Goal: Information Seeking & Learning: Learn about a topic

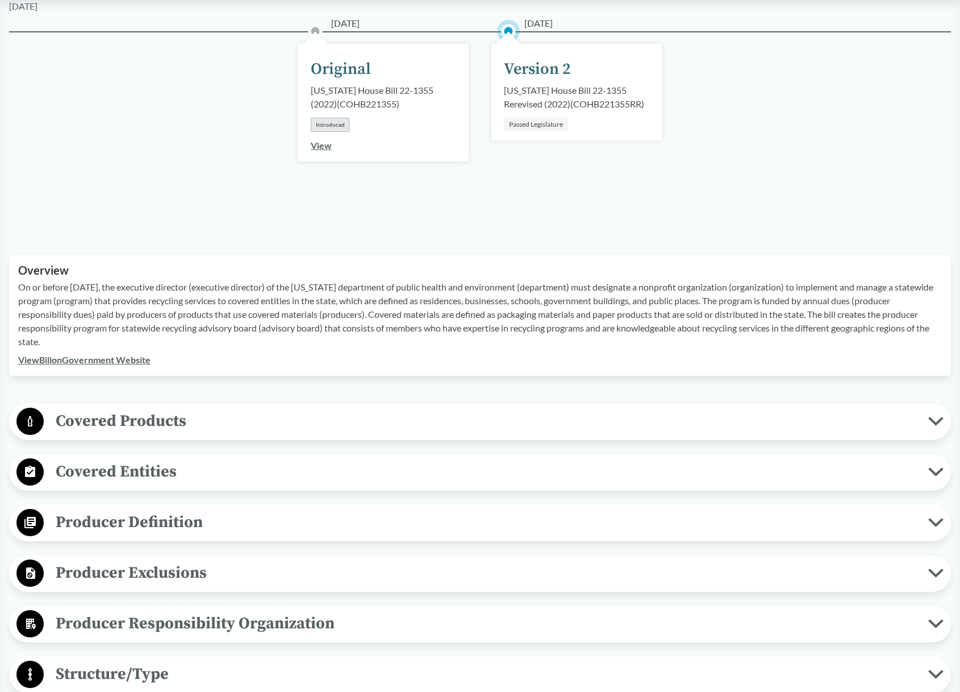
scroll to position [168, 0]
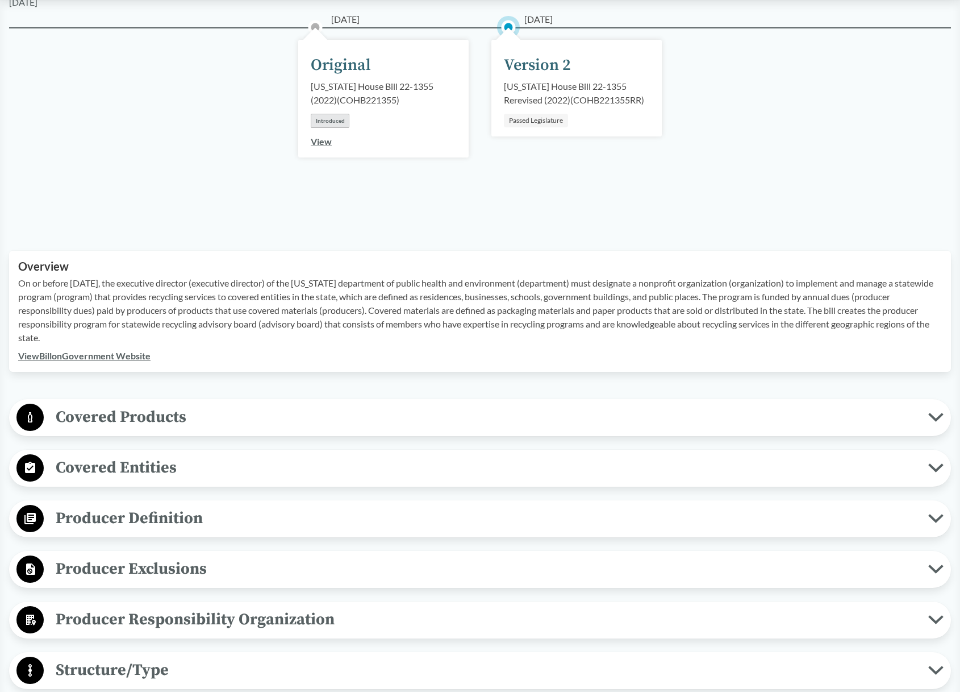
click at [336, 423] on span "Covered Products" at bounding box center [486, 417] width 885 height 26
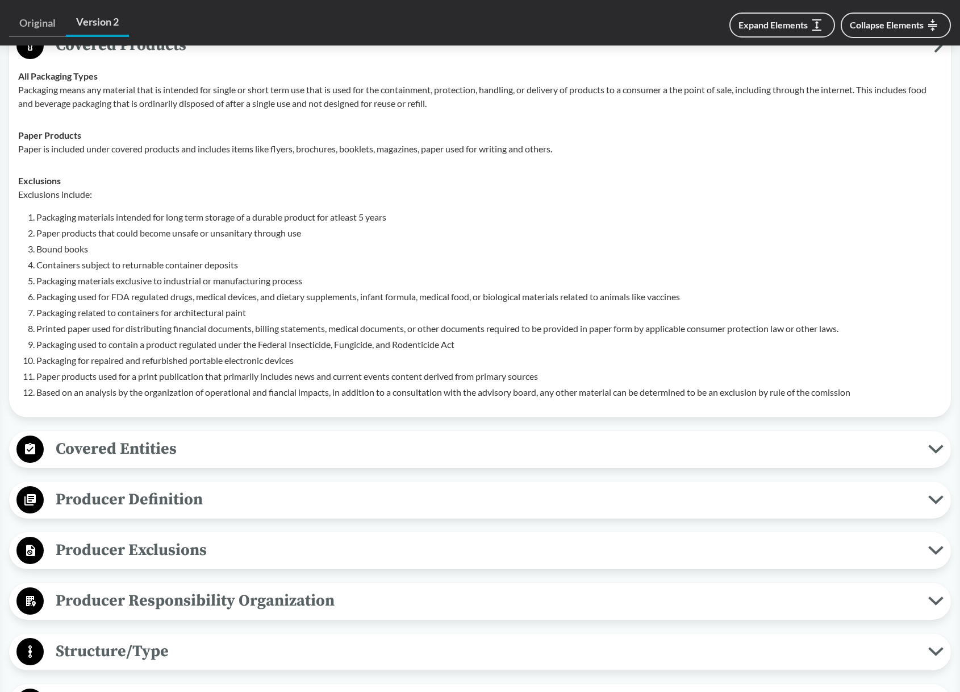
scroll to position [552, 0]
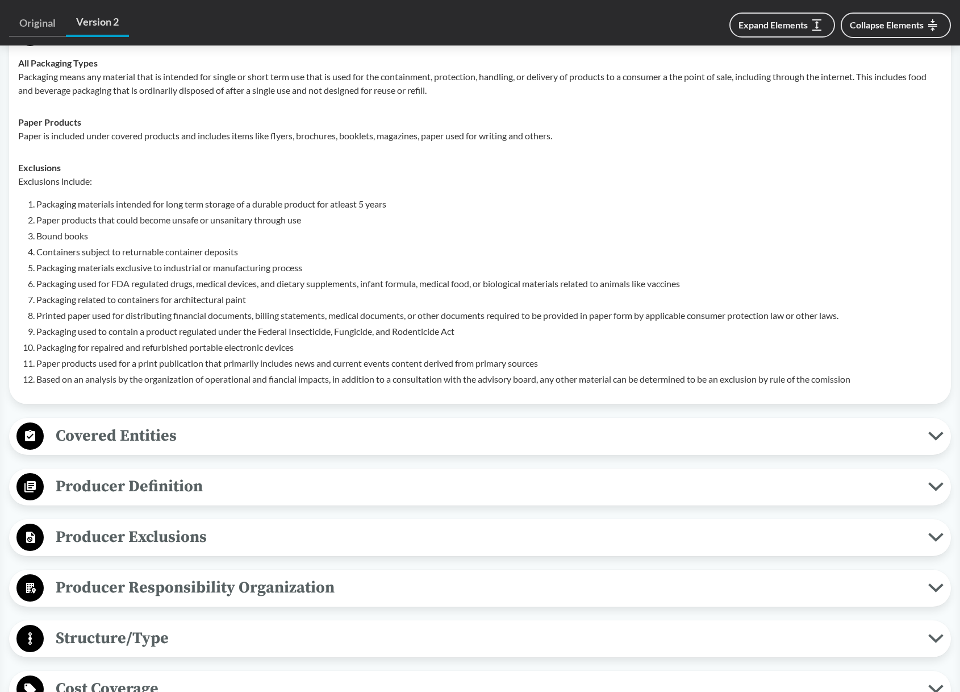
click at [164, 438] on span "Covered Entities" at bounding box center [486, 436] width 885 height 26
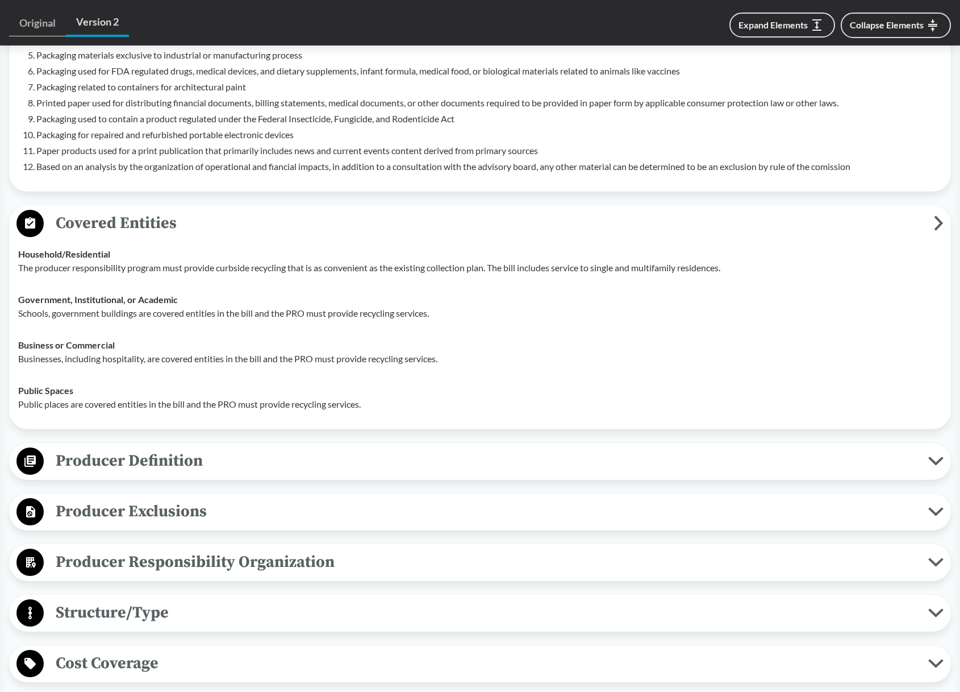
scroll to position [768, 0]
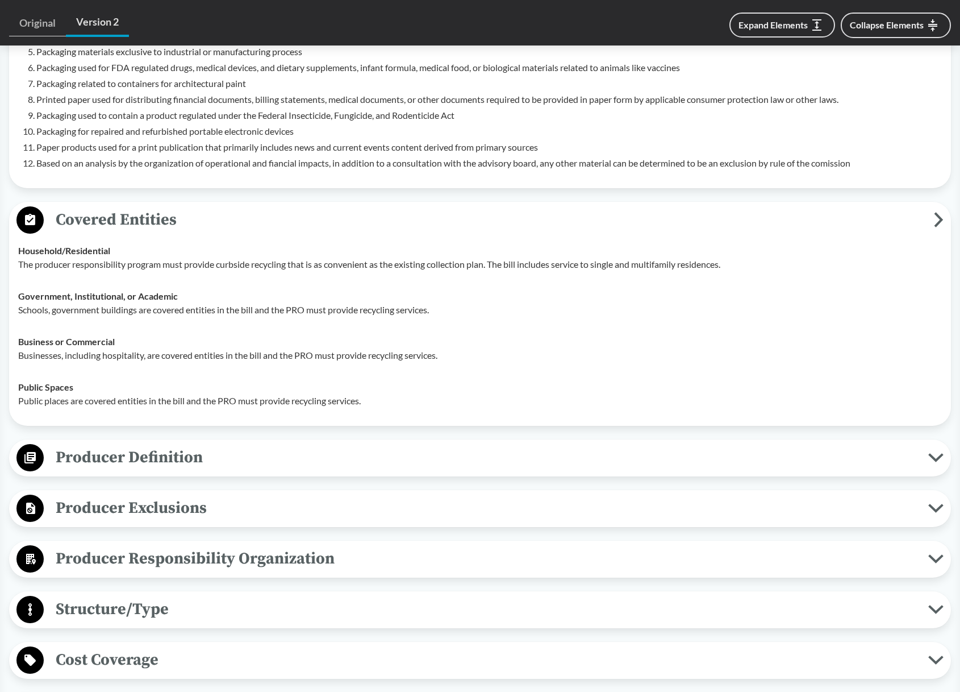
click at [157, 453] on span "Producer Definition" at bounding box center [486, 457] width 885 height 26
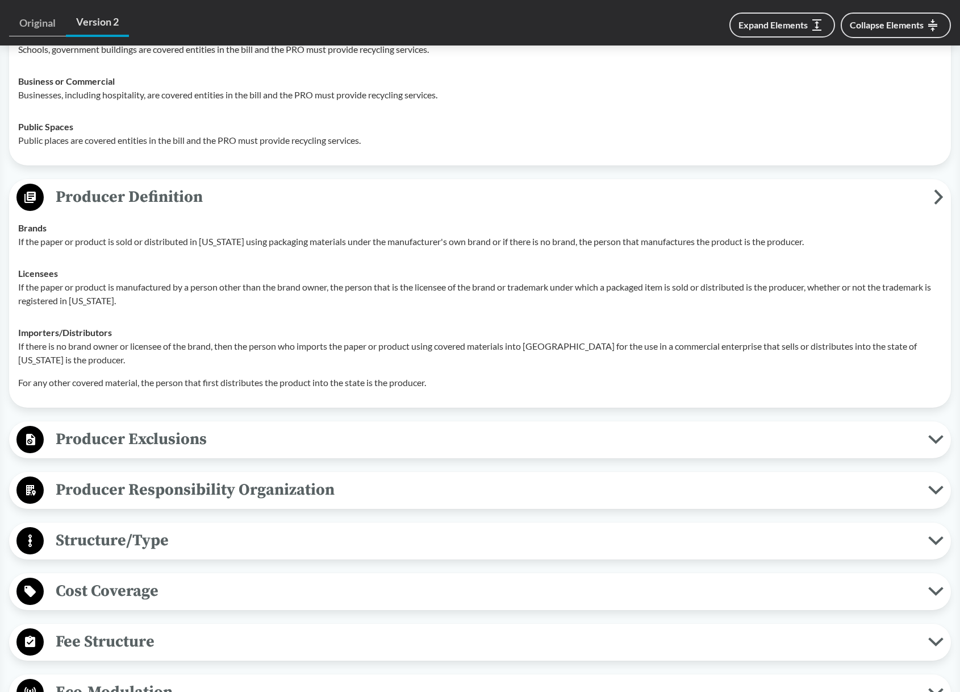
scroll to position [1032, 0]
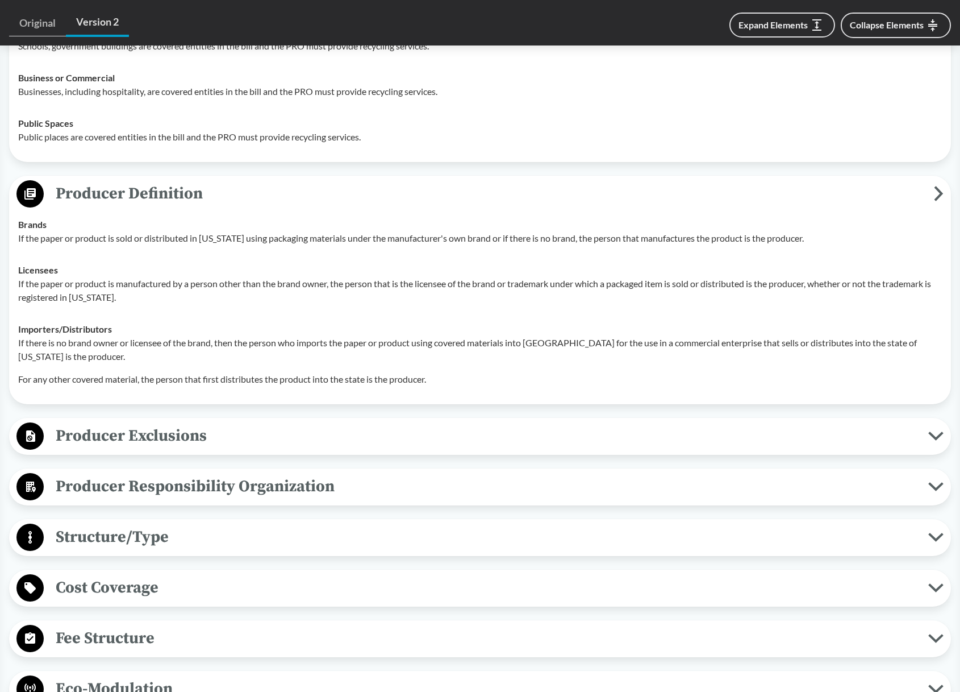
click at [159, 431] on span "Producer Exclusions" at bounding box center [486, 436] width 885 height 26
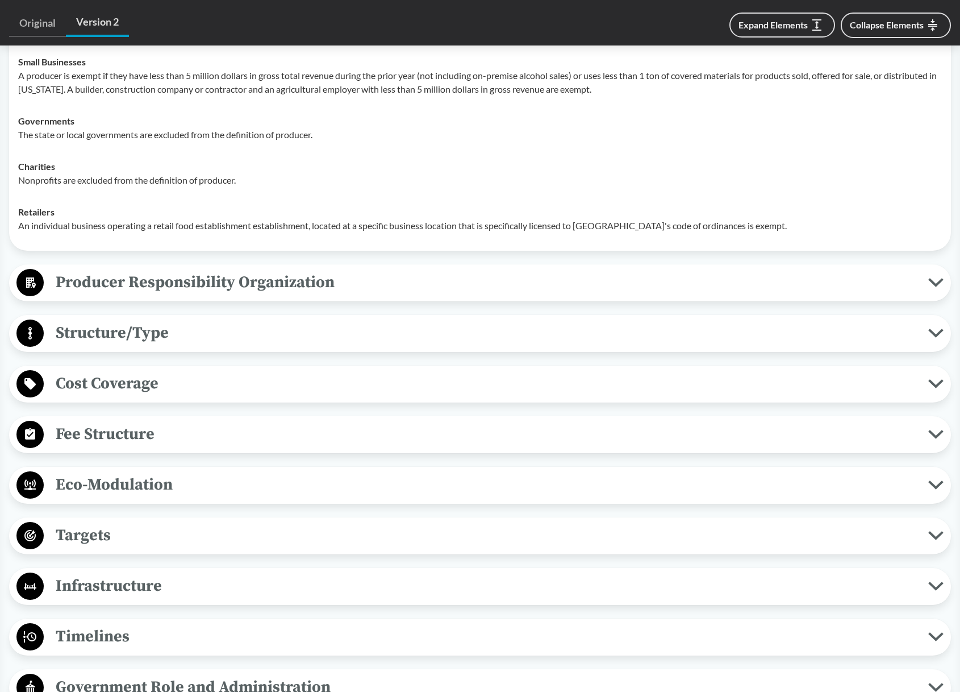
scroll to position [1443, 0]
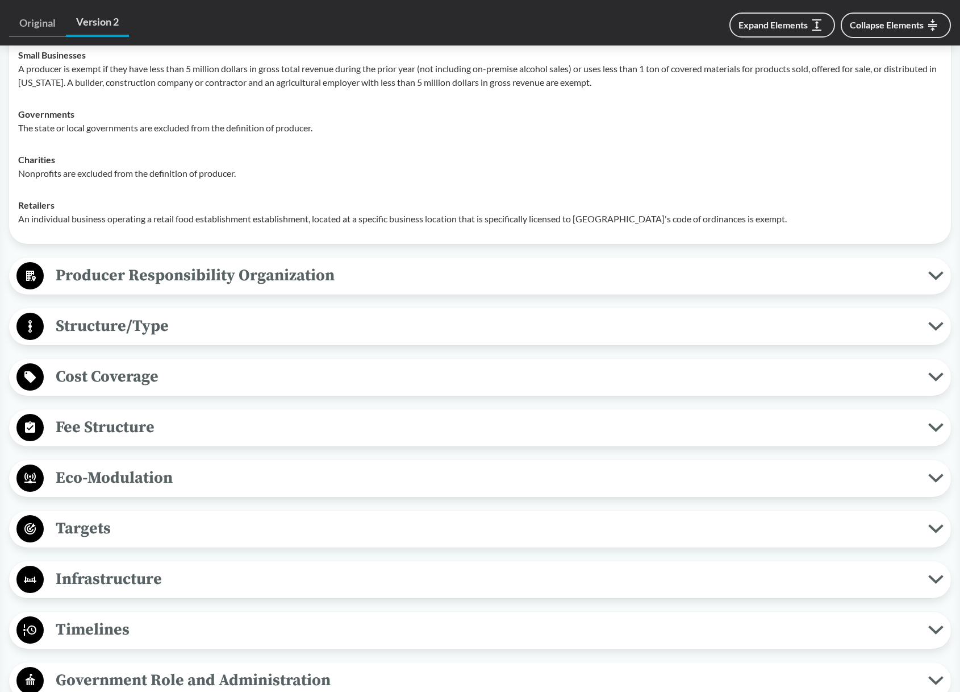
click at [190, 276] on span "Producer Responsibility Organization" at bounding box center [486, 276] width 885 height 26
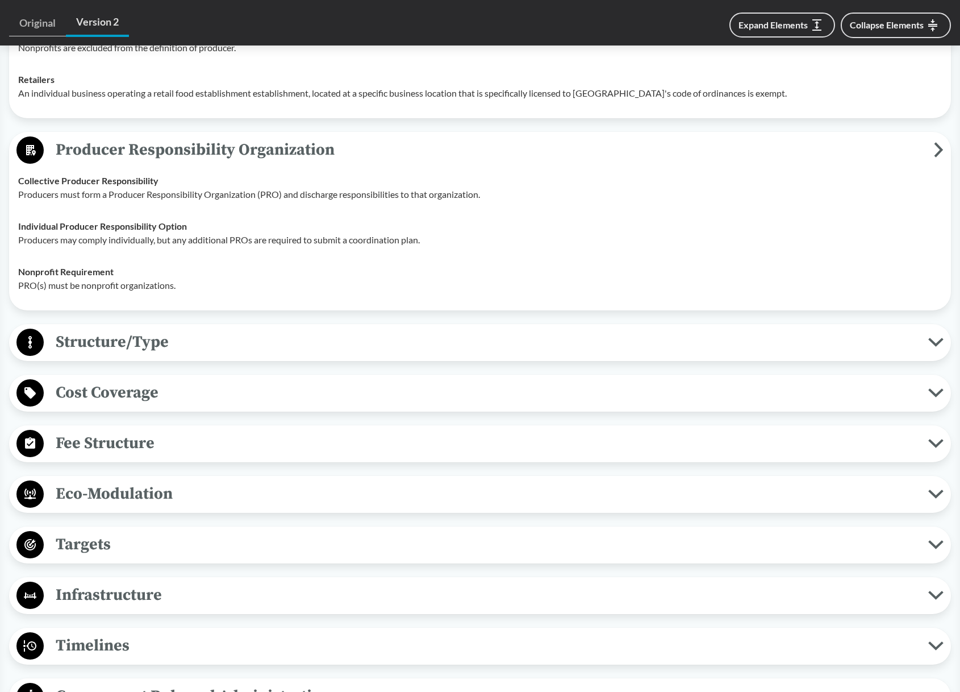
scroll to position [1582, 0]
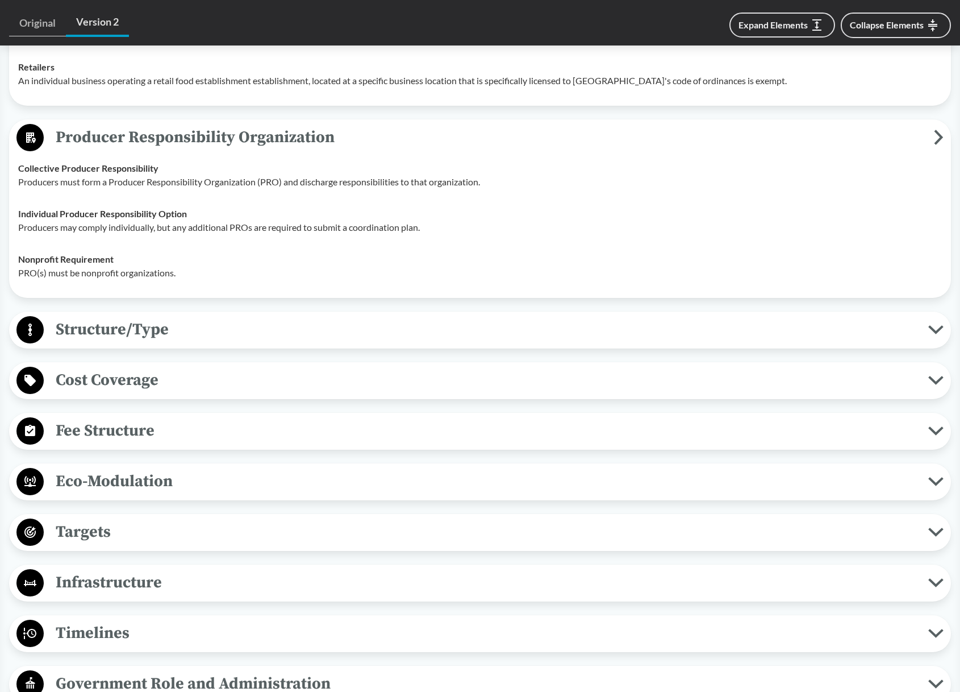
click at [183, 327] on span "Structure/Type" at bounding box center [486, 330] width 885 height 26
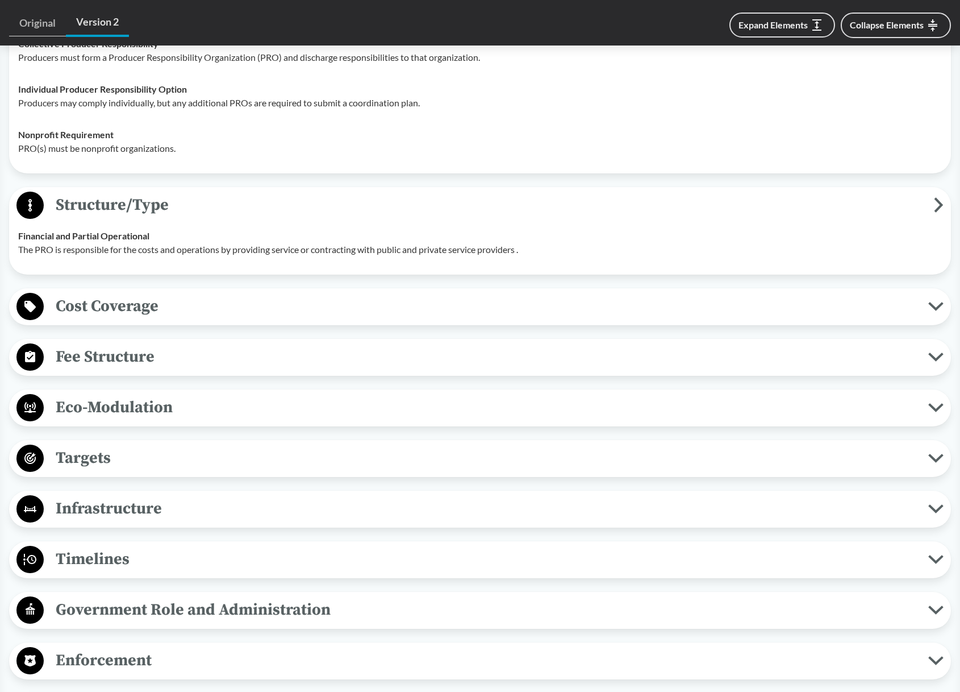
scroll to position [1708, 0]
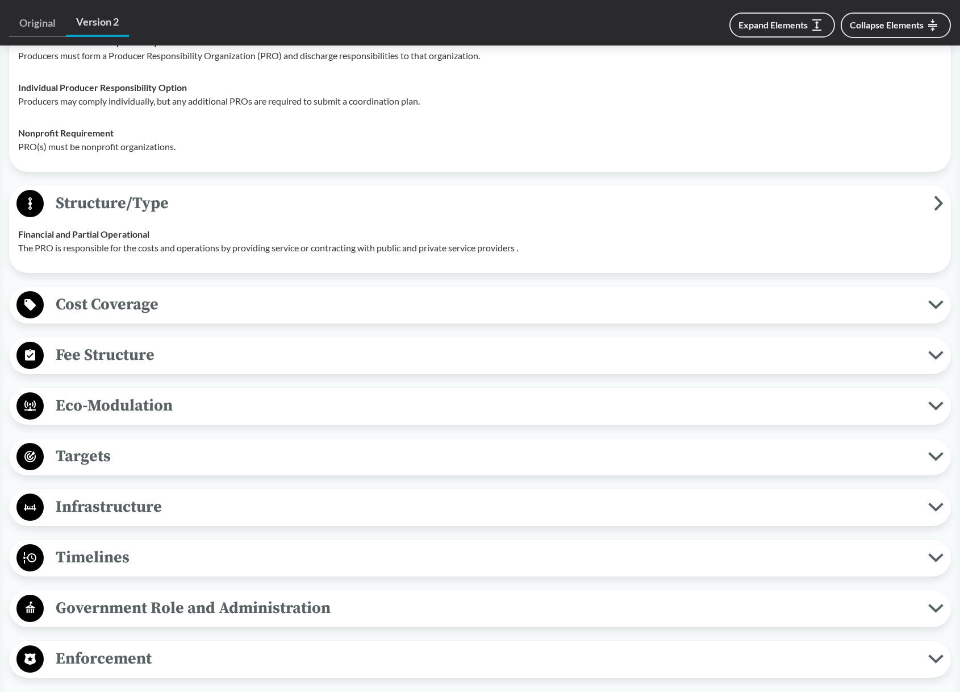
click at [185, 310] on span "Cost Coverage" at bounding box center [486, 305] width 885 height 26
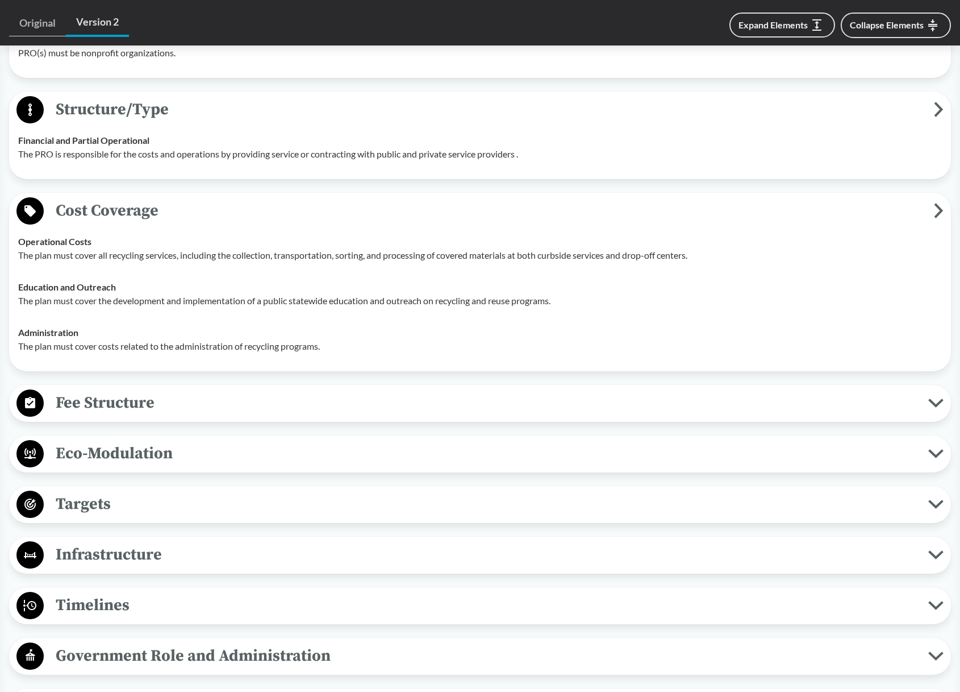
scroll to position [1803, 0]
click at [174, 407] on span "Fee Structure" at bounding box center [486, 402] width 885 height 26
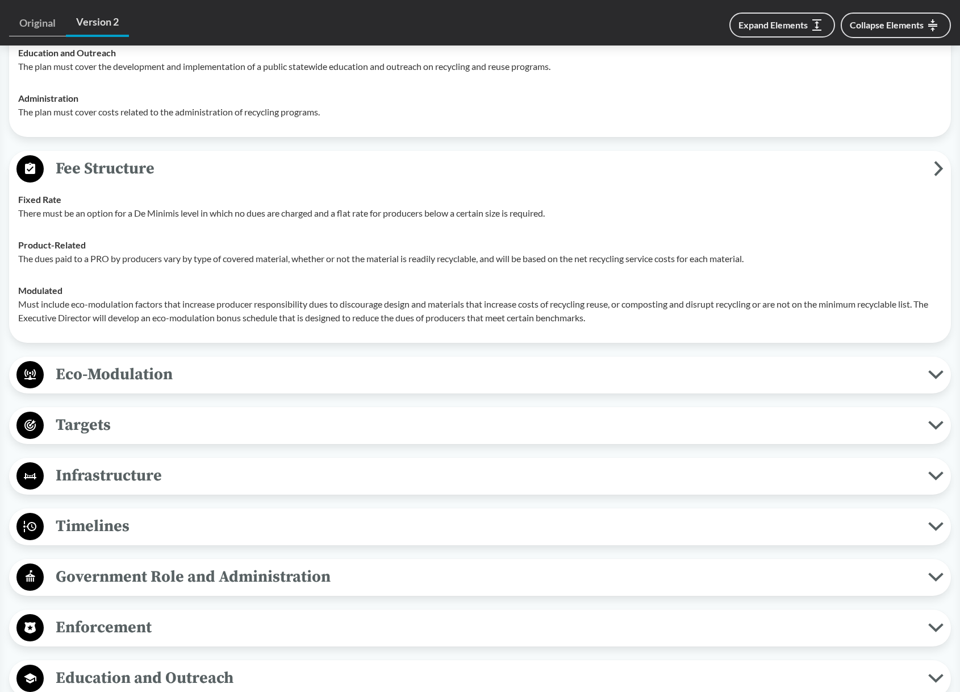
scroll to position [2037, 0]
click at [184, 376] on span "Eco-Modulation" at bounding box center [486, 373] width 885 height 26
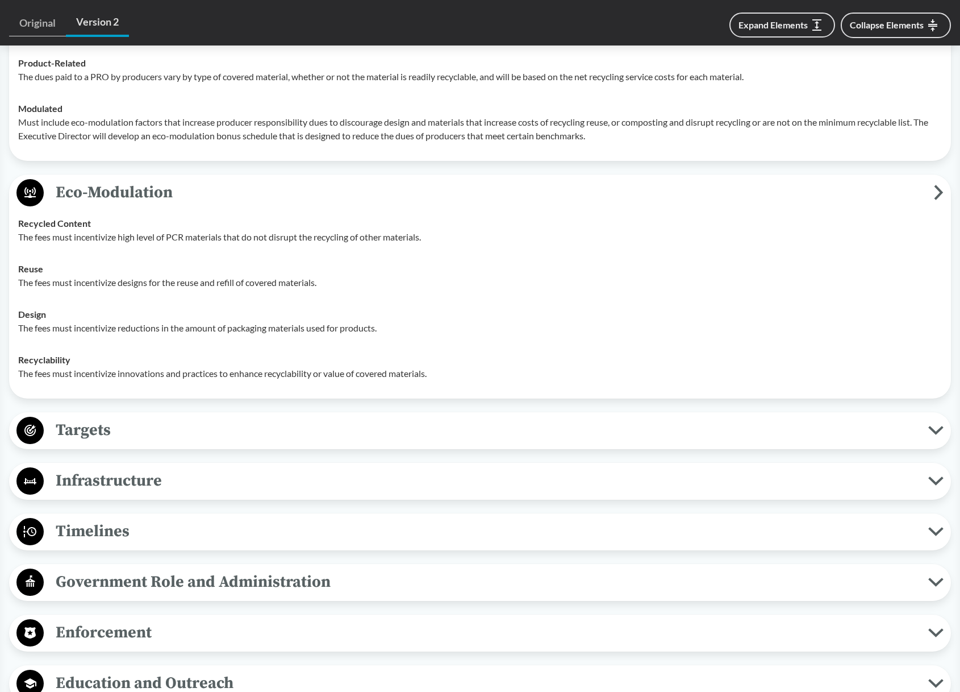
scroll to position [2232, 0]
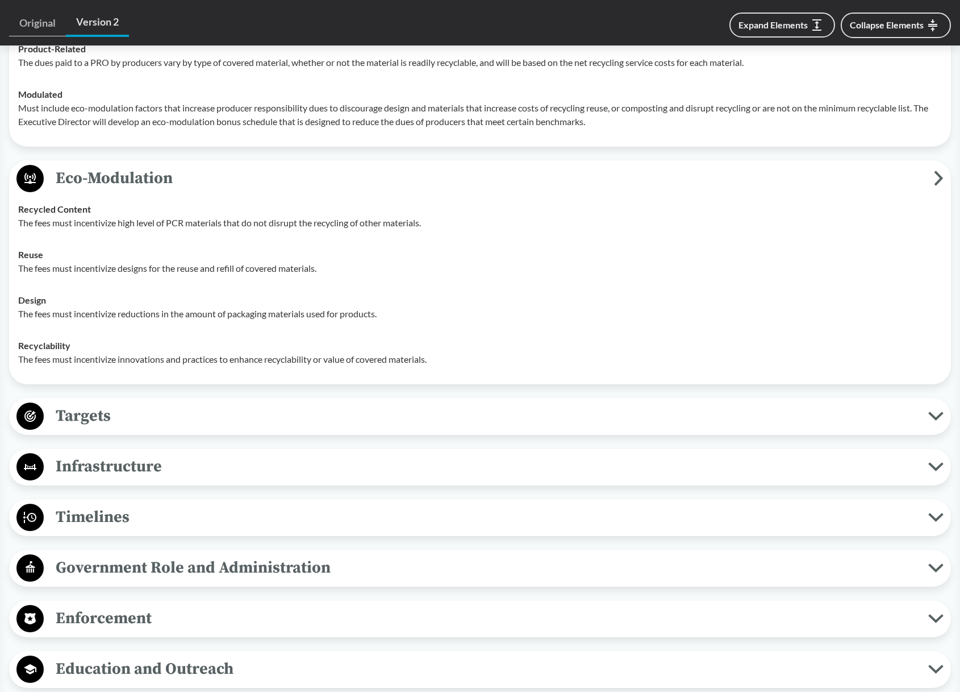
click at [177, 410] on span "Targets" at bounding box center [486, 416] width 885 height 26
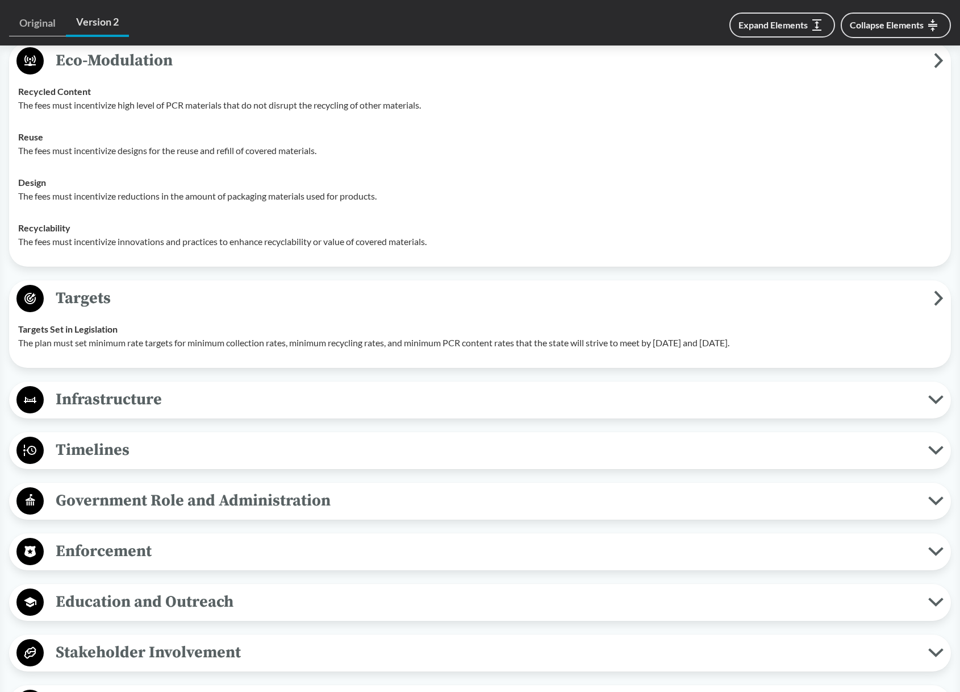
scroll to position [2360, 0]
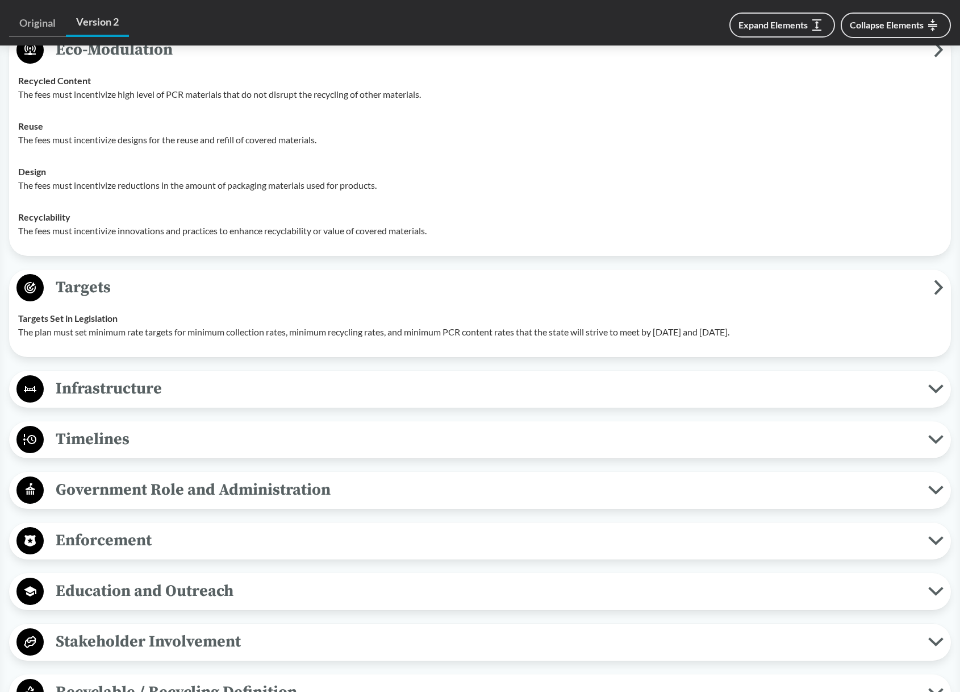
click at [177, 394] on span "Infrastructure" at bounding box center [486, 389] width 885 height 26
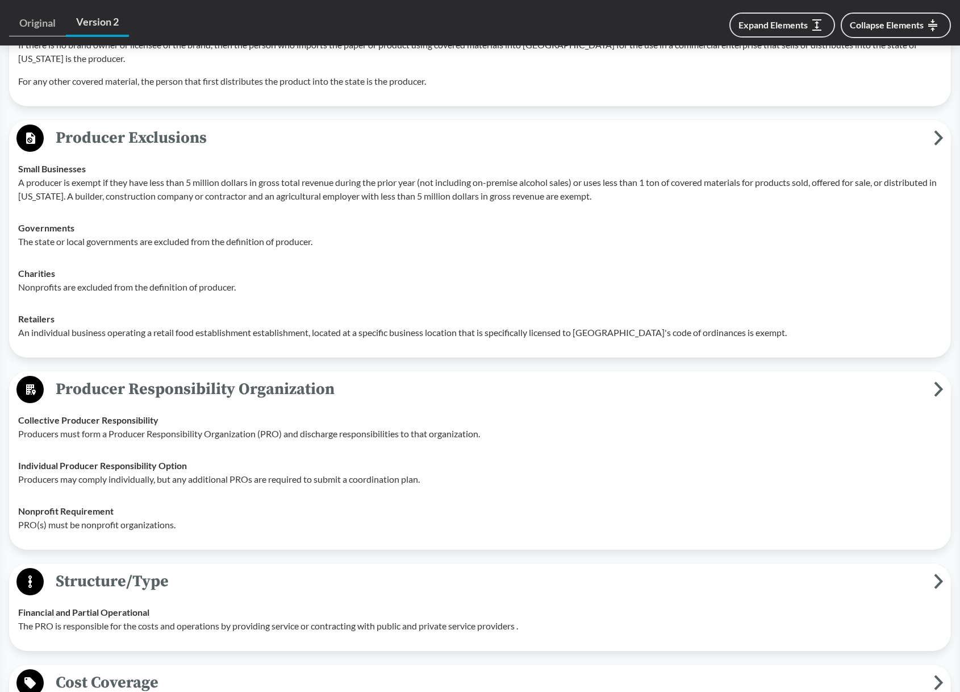
scroll to position [1281, 0]
